Goal: Transaction & Acquisition: Book appointment/travel/reservation

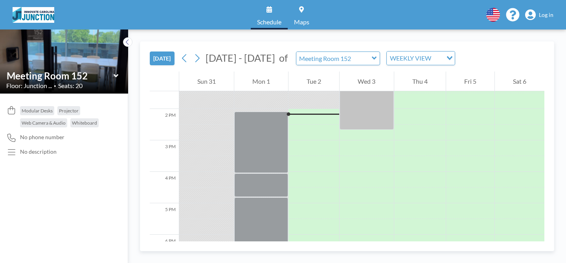
scroll to position [425, 0]
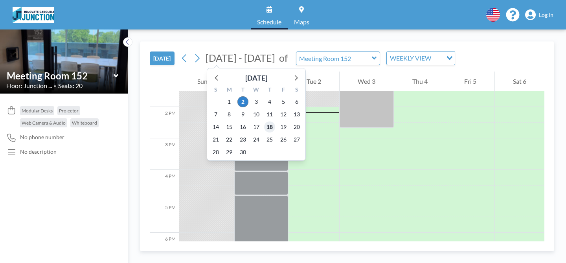
click at [271, 127] on span "18" at bounding box center [269, 127] width 11 height 11
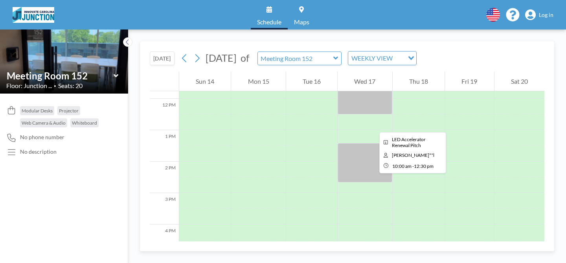
scroll to position [372, 0]
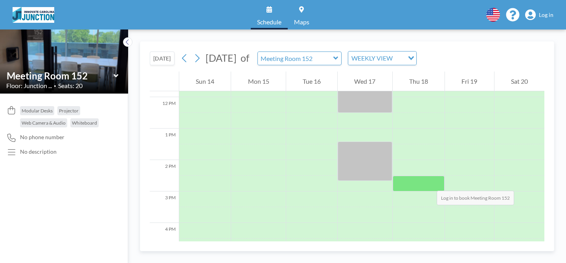
click at [429, 183] on div at bounding box center [419, 184] width 52 height 16
click at [425, 183] on div at bounding box center [419, 184] width 52 height 16
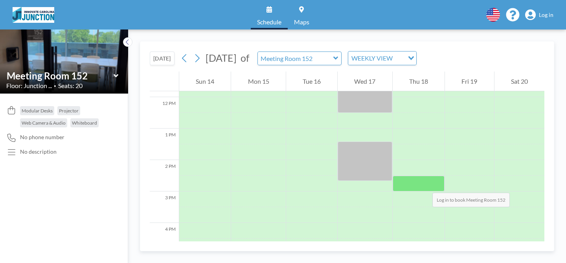
click at [425, 185] on div at bounding box center [419, 184] width 52 height 16
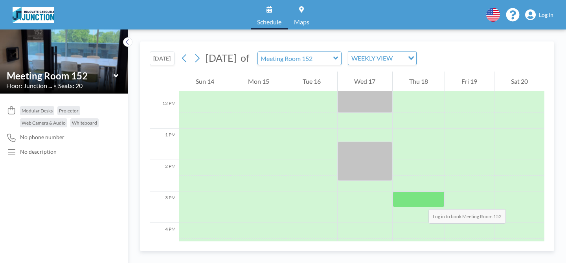
click at [421, 201] on div at bounding box center [419, 200] width 52 height 16
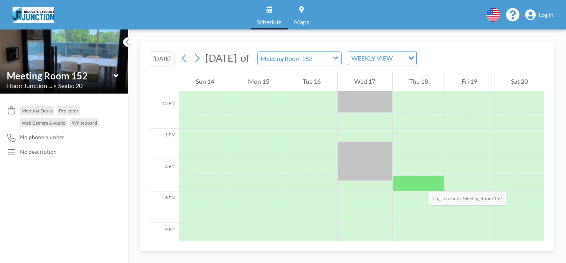
click at [421, 183] on div at bounding box center [419, 184] width 52 height 16
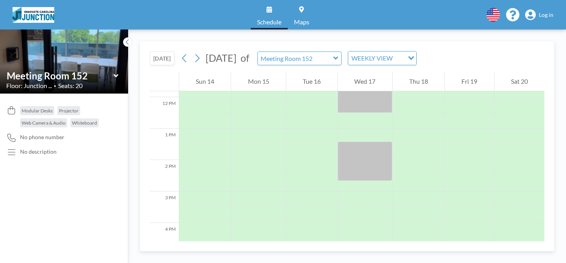
click at [547, 17] on span "Log in" at bounding box center [546, 14] width 15 height 7
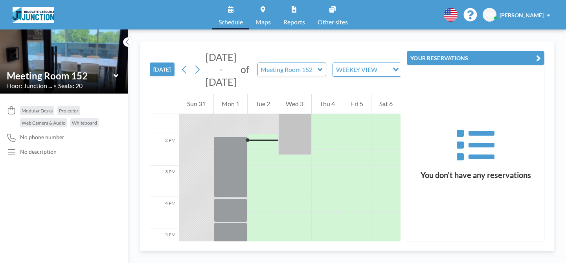
scroll to position [425, 0]
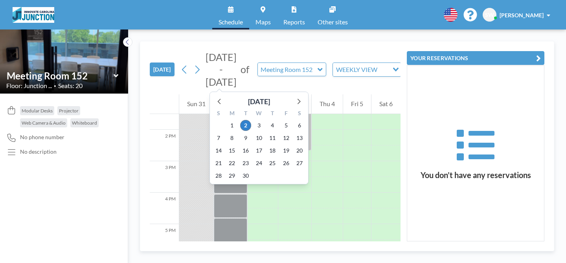
click at [225, 70] on span "[DATE] - [DATE]" at bounding box center [221, 69] width 31 height 37
click at [271, 150] on span "18" at bounding box center [272, 150] width 11 height 11
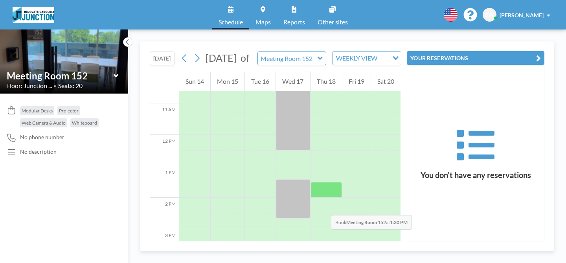
scroll to position [334, 0]
click at [328, 213] on div at bounding box center [326, 206] width 31 height 16
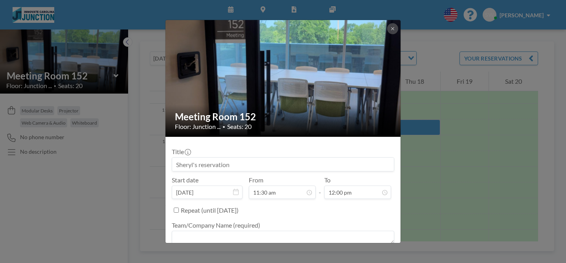
click at [328, 213] on div "Repeat (until September 2, 2026)" at bounding box center [288, 210] width 214 height 13
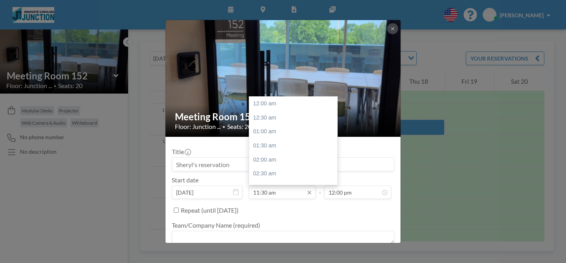
scroll to position [322, 0]
drag, startPoint x: 260, startPoint y: 194, endPoint x: 225, endPoint y: 190, distance: 34.9
click at [225, 190] on div "Start date Sep 18, 2025 From 11:30 am 12:00 am 12:30 am 01:00 am 01:30 am 02:00…" at bounding box center [283, 187] width 223 height 23
click at [267, 173] on div "02:00 pm" at bounding box center [293, 174] width 88 height 14
type input "02:00 pm"
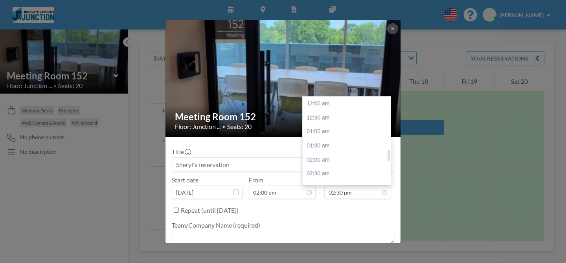
scroll to position [406, 0]
click at [323, 145] on div "04:00 pm" at bounding box center [347, 146] width 88 height 14
type input "04:00 pm"
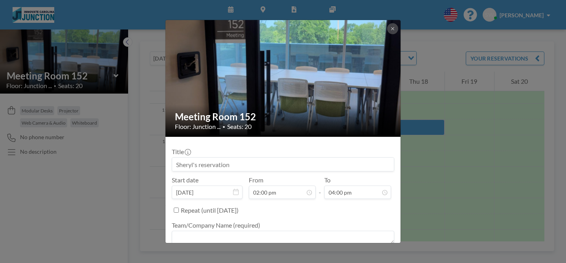
scroll to position [392, 0]
click at [283, 168] on input at bounding box center [283, 164] width 222 height 13
drag, startPoint x: 283, startPoint y: 168, endPoint x: 178, endPoint y: 163, distance: 105.5
click at [178, 163] on input at bounding box center [283, 164] width 222 height 13
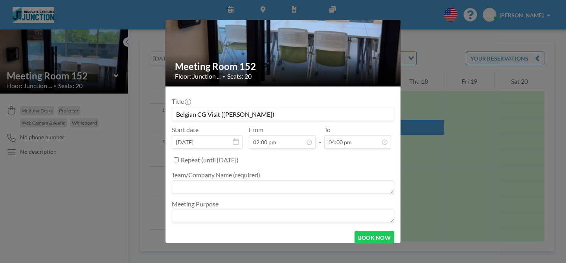
scroll to position [58, 0]
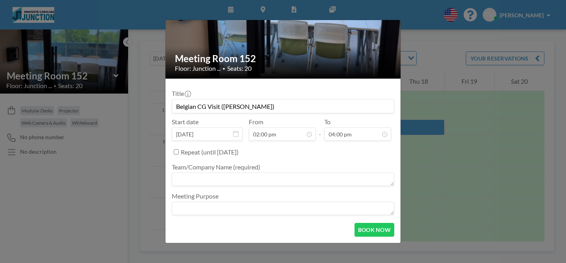
type input "Belgian CG Visit (Sheryl)"
click at [239, 205] on textarea at bounding box center [283, 208] width 223 height 13
type textarea "Global Visit"
click at [373, 228] on button "BOOK NOW" at bounding box center [375, 230] width 40 height 14
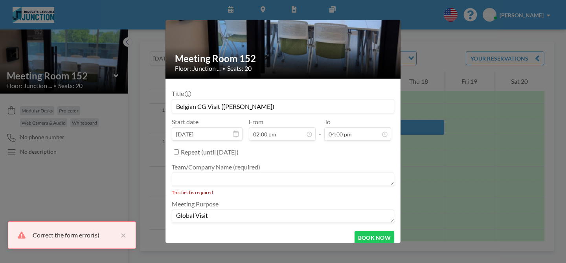
click at [245, 182] on textarea at bounding box center [283, 179] width 223 height 13
click at [280, 176] on textarea at bounding box center [283, 179] width 223 height 13
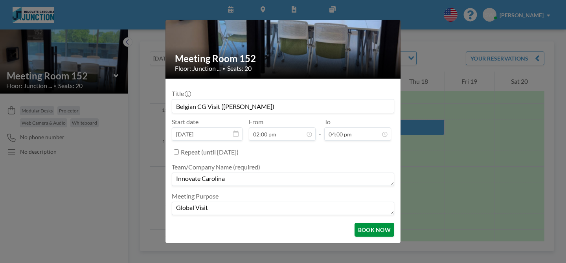
type textarea "Innovate Carolina"
click at [385, 233] on button "BOOK NOW" at bounding box center [375, 230] width 40 height 14
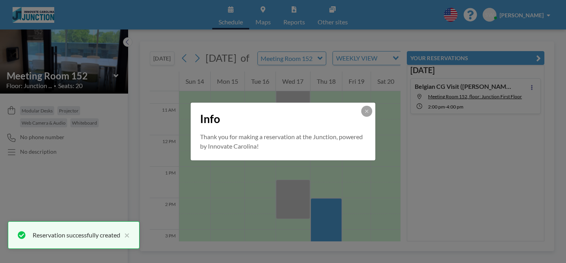
scroll to position [0, 0]
click at [370, 112] on button at bounding box center [366, 111] width 11 height 11
